Goal: Navigation & Orientation: Find specific page/section

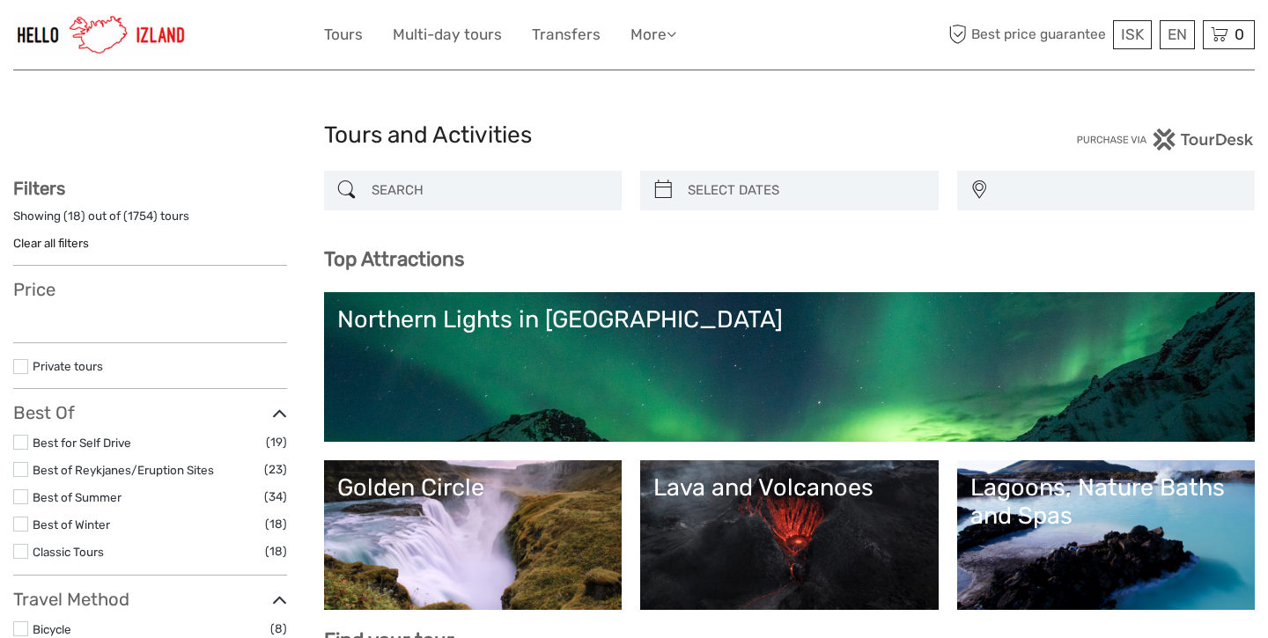
select select
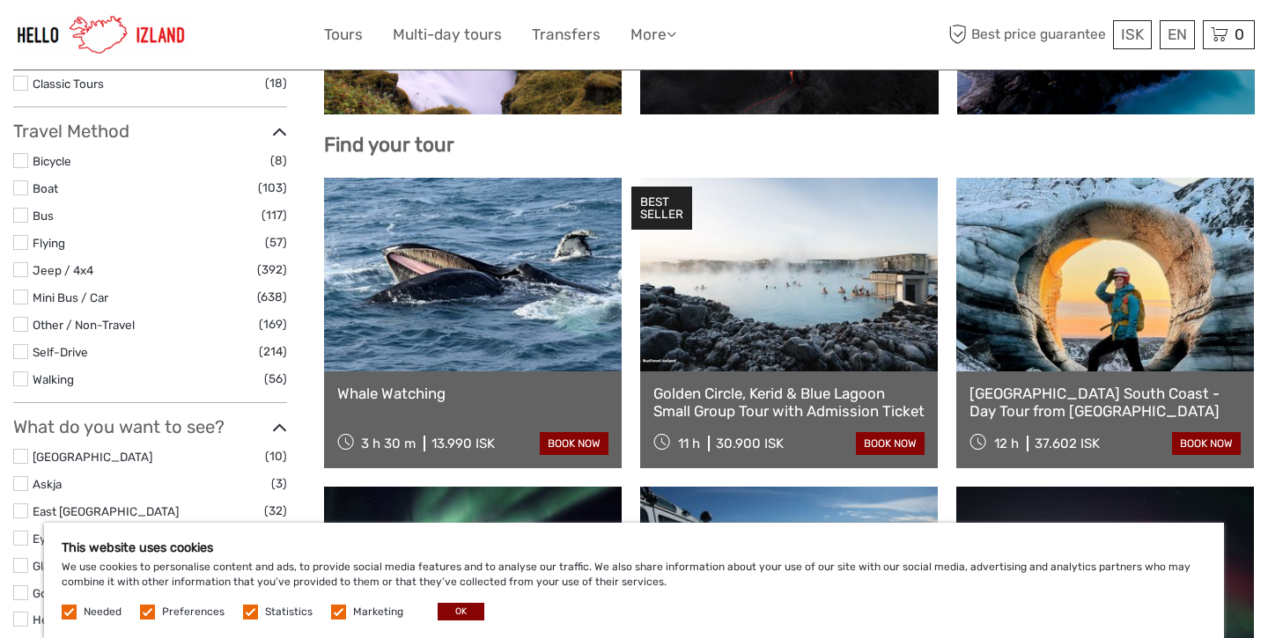
scroll to position [498, 0]
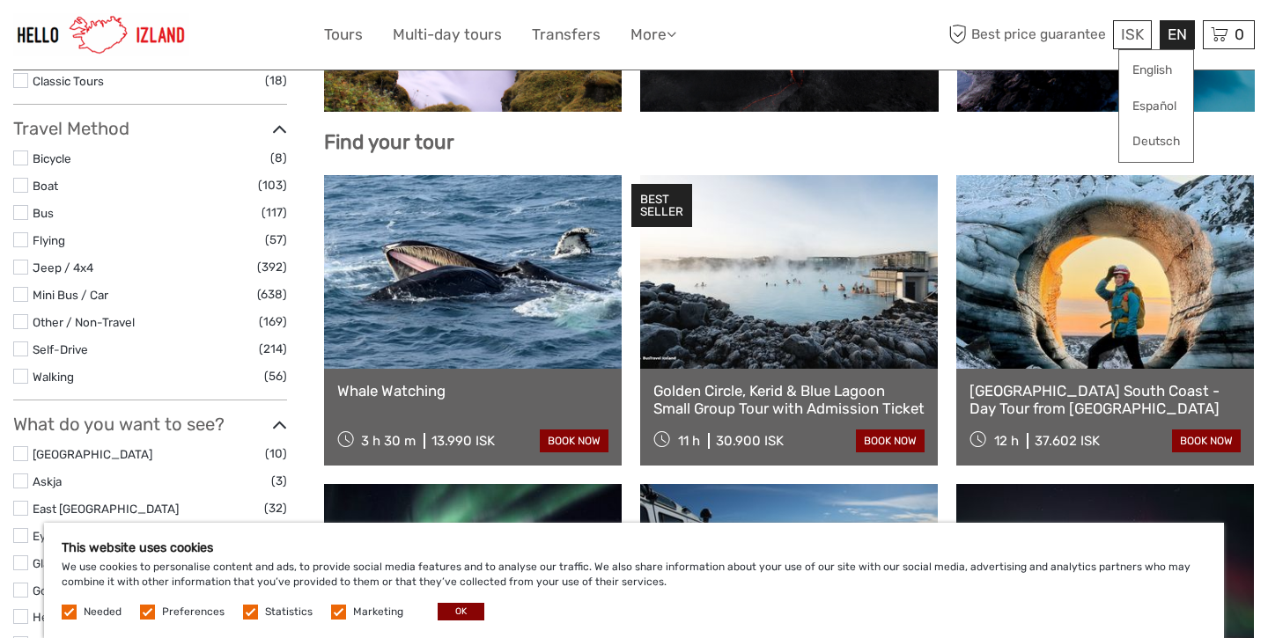
click at [1174, 39] on div "EN English Español Deutsch" at bounding box center [1177, 34] width 35 height 29
click at [1159, 73] on link "English" at bounding box center [1156, 71] width 74 height 32
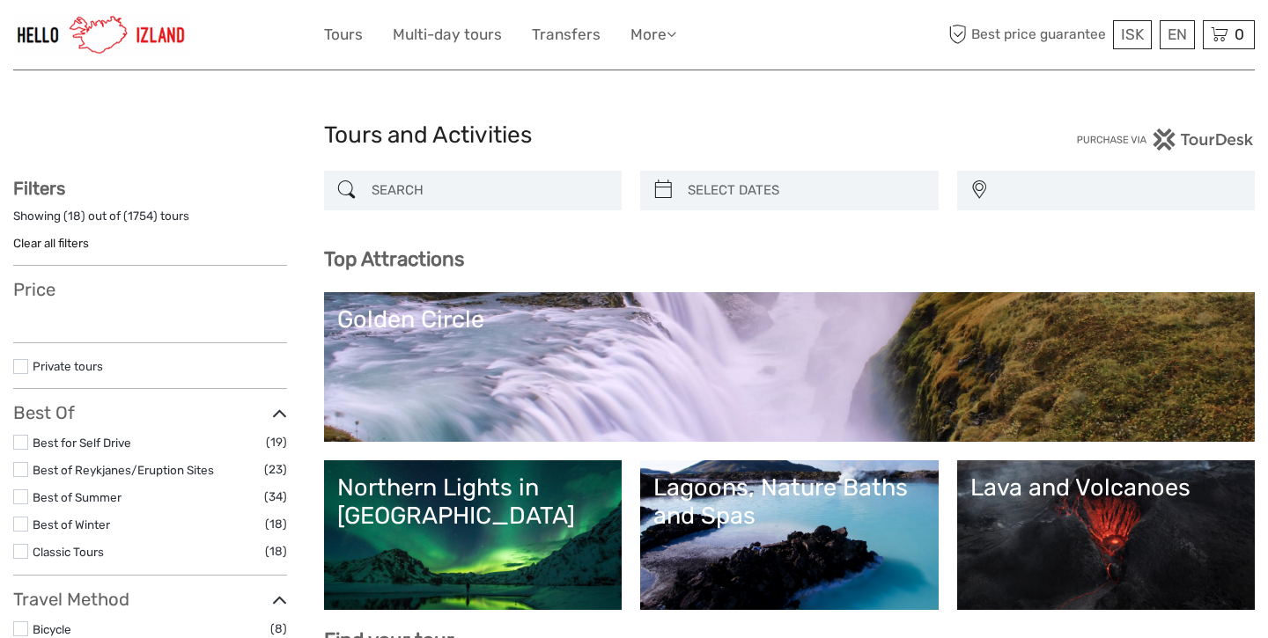
select select
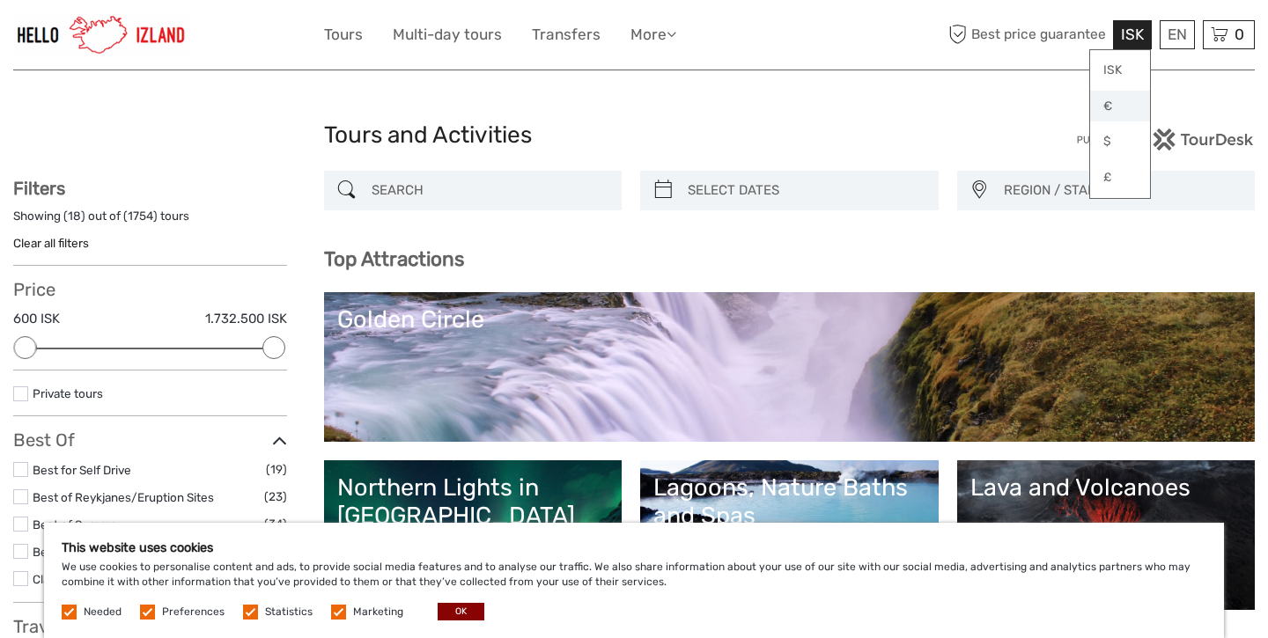
click at [1115, 107] on link "€" at bounding box center [1120, 107] width 60 height 32
click at [1102, 106] on link "€" at bounding box center [1120, 107] width 60 height 32
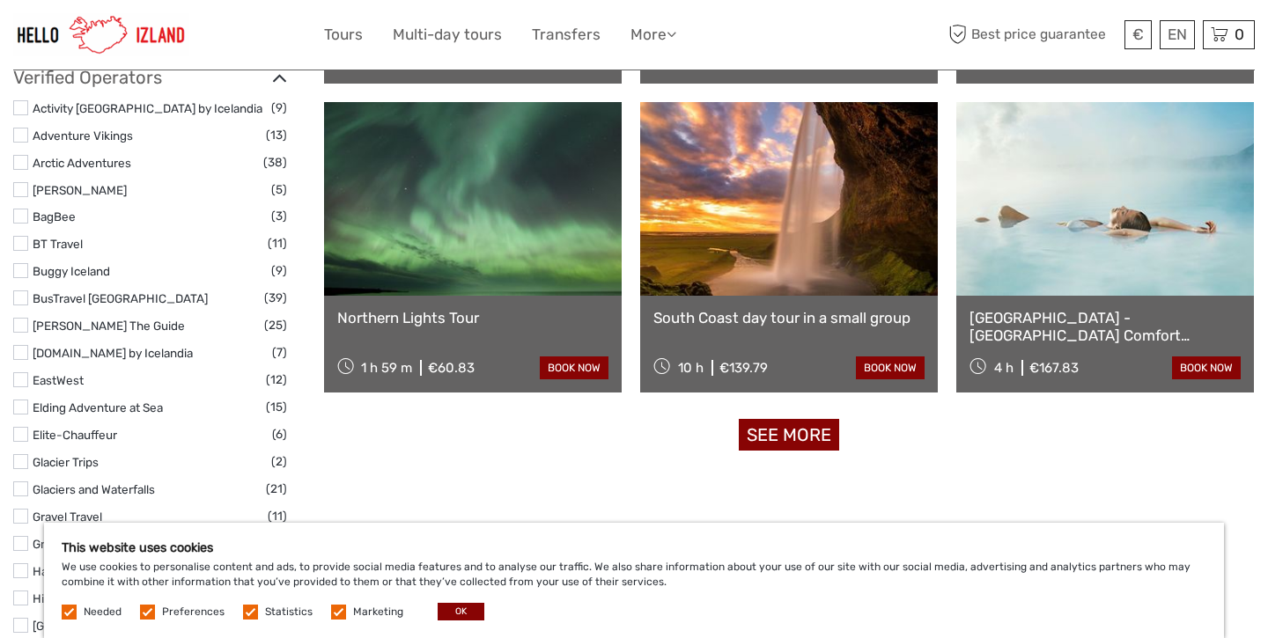
scroll to position [2123, 0]
